Goal: Transaction & Acquisition: Obtain resource

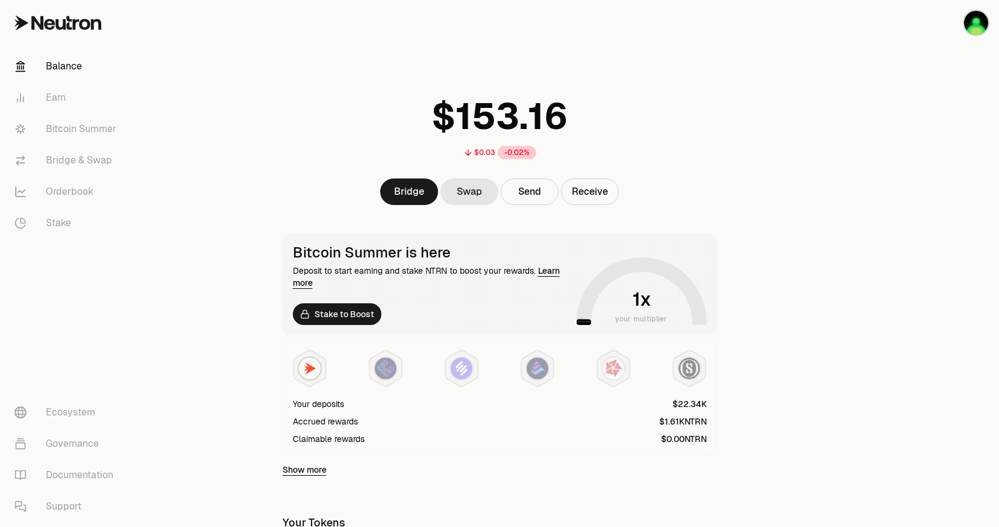
click at [278, 188] on div "Bridge Swap Send Receive" at bounding box center [499, 191] width 463 height 27
click at [69, 151] on link "Bridge & Swap" at bounding box center [67, 160] width 125 height 31
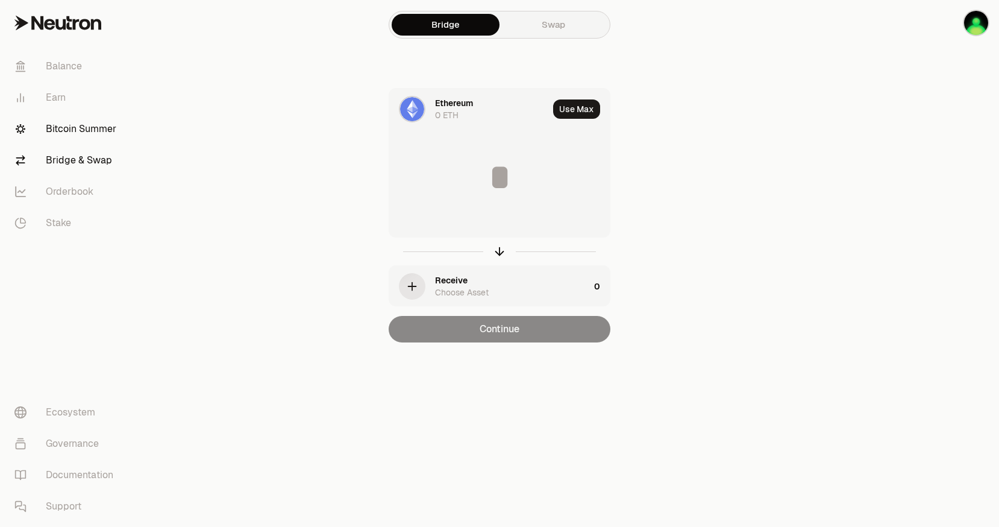
click at [80, 133] on link "Bitcoin Summer" at bounding box center [67, 128] width 125 height 31
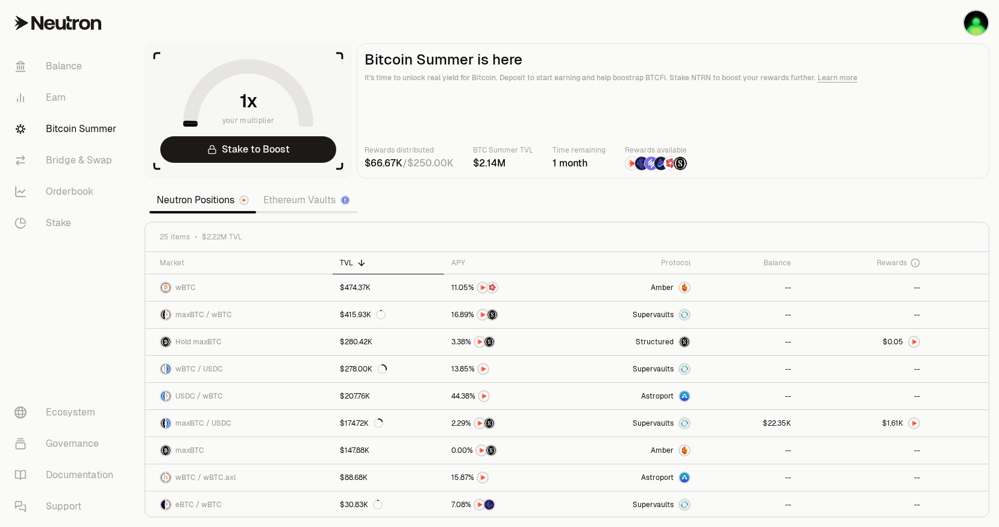
drag, startPoint x: 373, startPoint y: 165, endPoint x: 695, endPoint y: 166, distance: 321.8
click at [695, 166] on div "Rewards distributed / BTC Summer TVL Time remaining 1 month Rewards available" at bounding box center [673, 157] width 617 height 27
drag, startPoint x: 695, startPoint y: 166, endPoint x: 479, endPoint y: 201, distance: 218.6
click at [479, 201] on section "your multiplier Stake to Boost Bitcoin Summer is here It's time to unlock real …" at bounding box center [567, 263] width 864 height 527
drag, startPoint x: 810, startPoint y: 9, endPoint x: 589, endPoint y: 242, distance: 321.0
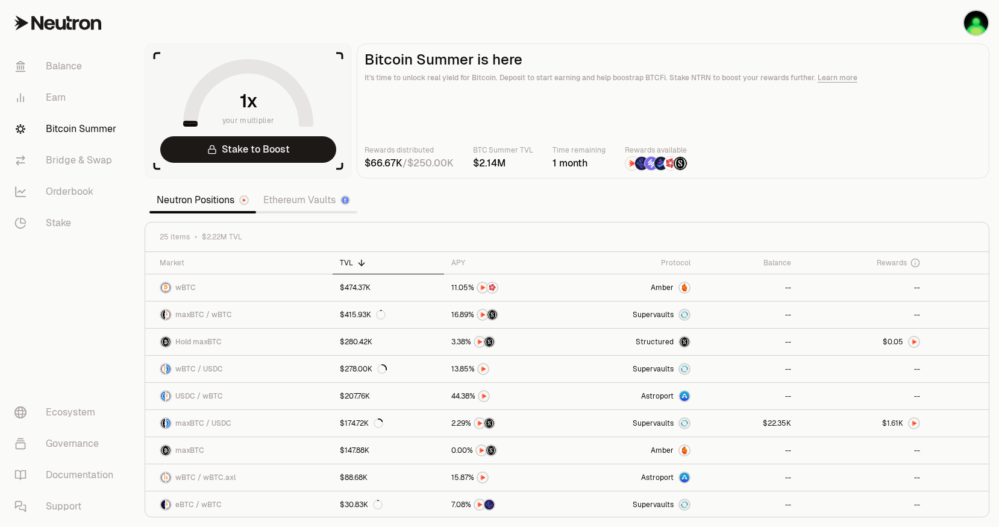
click at [587, 236] on div "25 items $2.22M TVL" at bounding box center [567, 237] width 815 height 10
click at [658, 286] on span "Amber" at bounding box center [662, 288] width 23 height 10
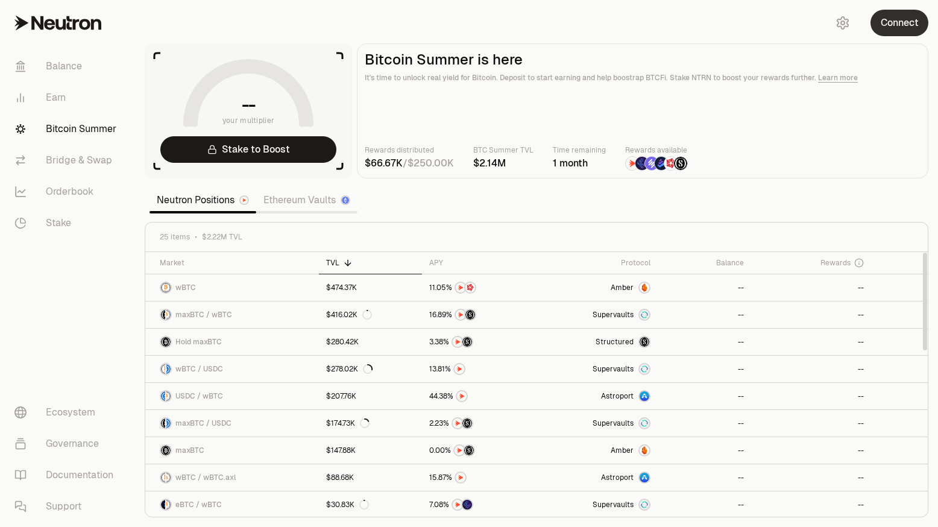
click at [899, 31] on button "Connect" at bounding box center [899, 23] width 58 height 27
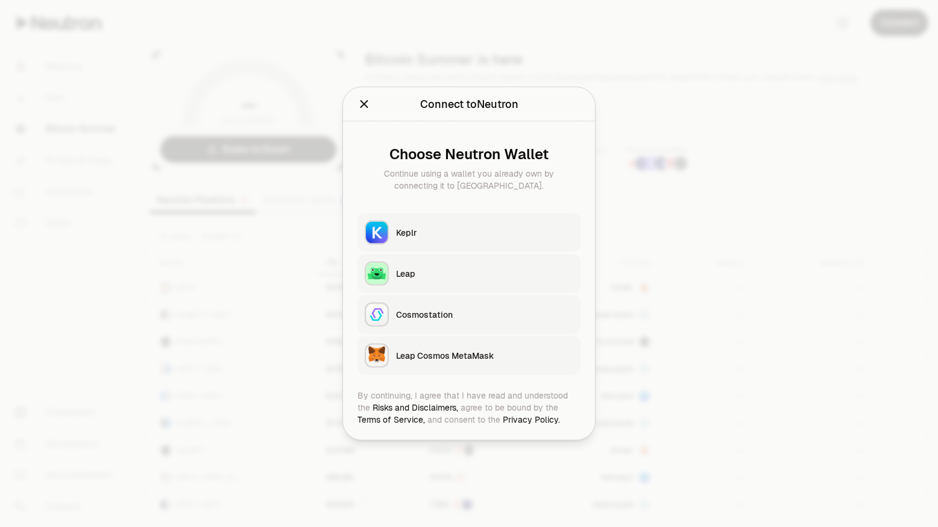
click at [417, 238] on div "Keplr" at bounding box center [484, 233] width 177 height 12
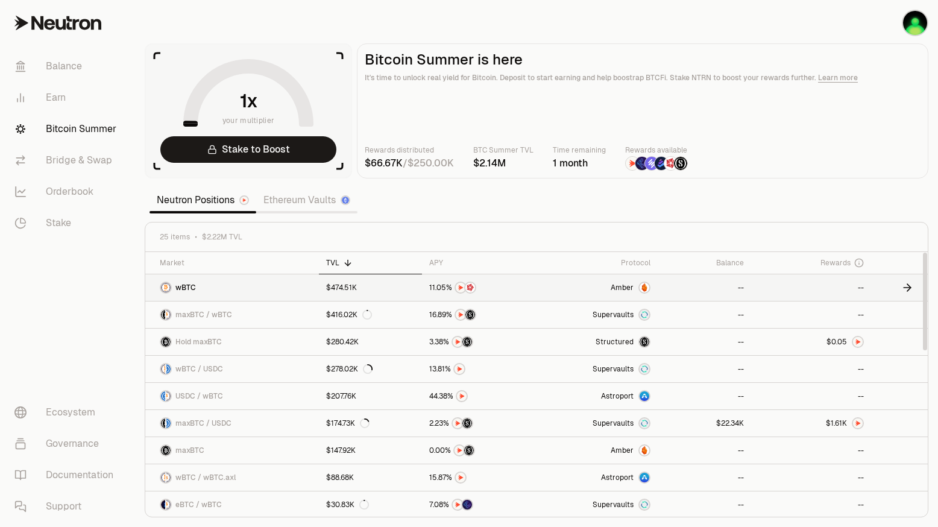
click at [632, 289] on span "Amber" at bounding box center [622, 288] width 23 height 10
click at [632, 285] on span "Amber" at bounding box center [622, 288] width 23 height 10
